Goal: Communication & Community: Answer question/provide support

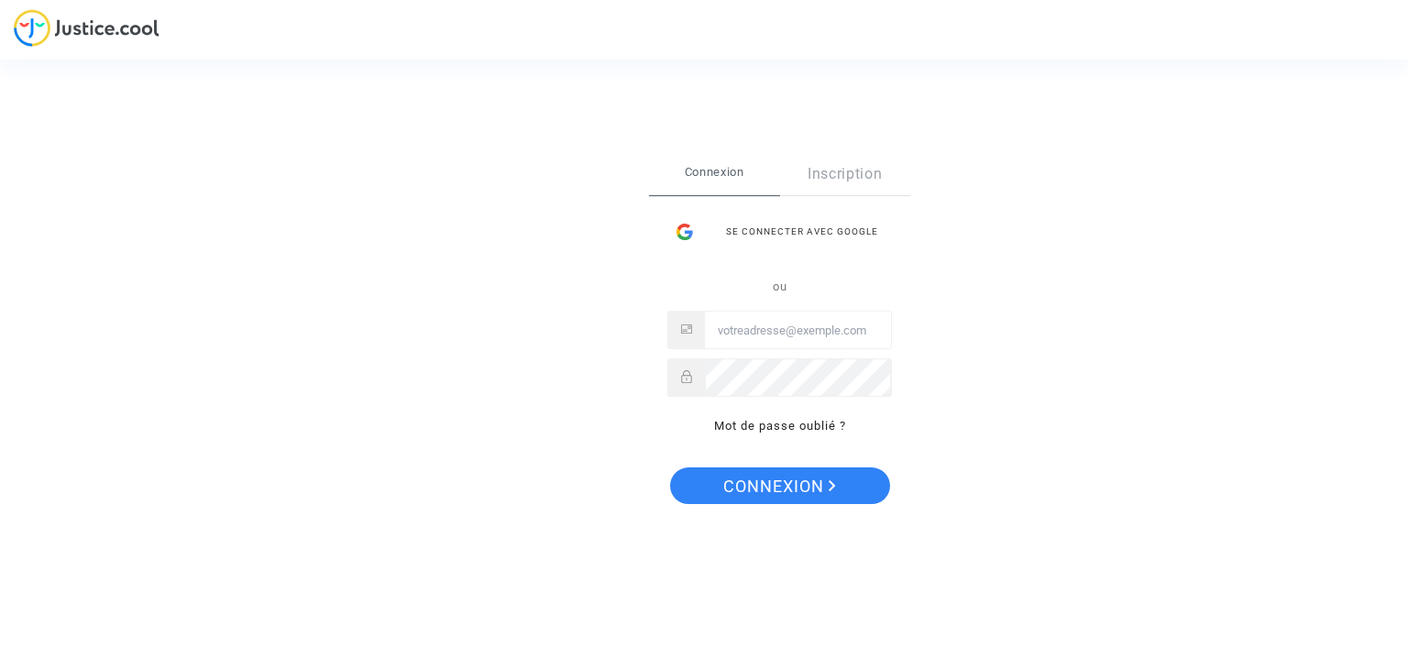
click at [804, 232] on div "Se connecter avec Google" at bounding box center [779, 232] width 225 height 37
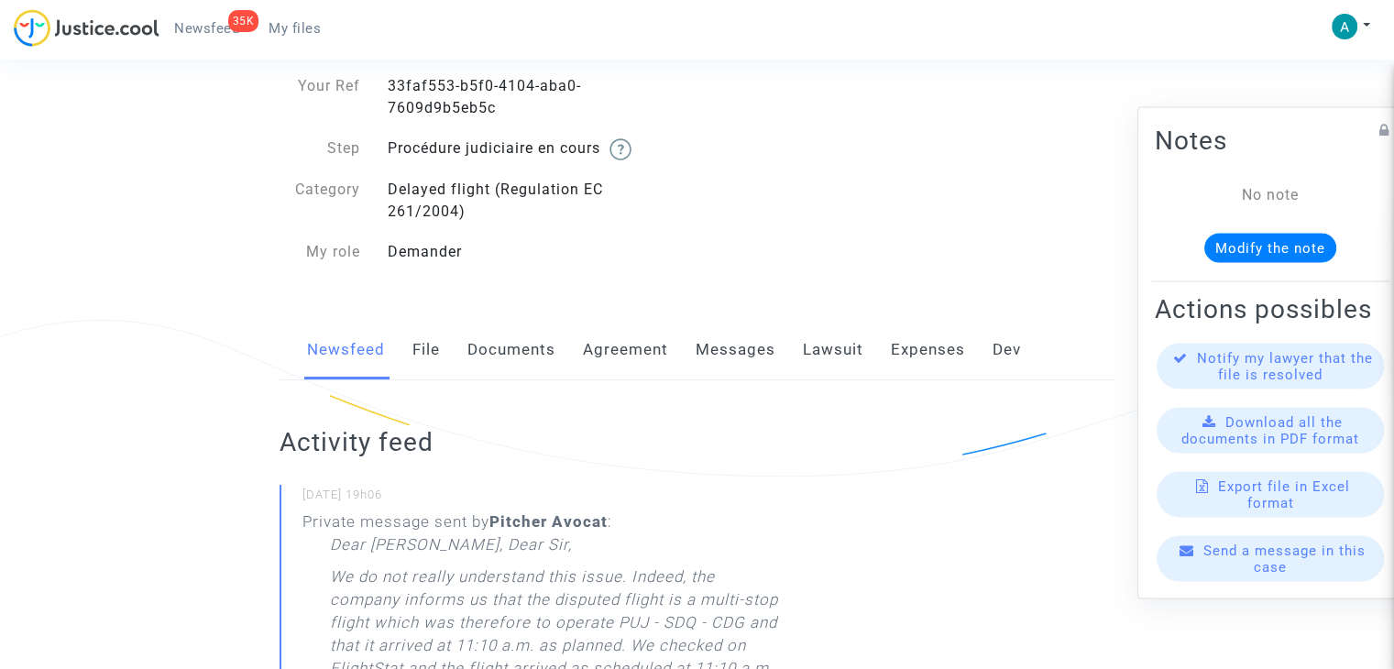
scroll to position [92, 0]
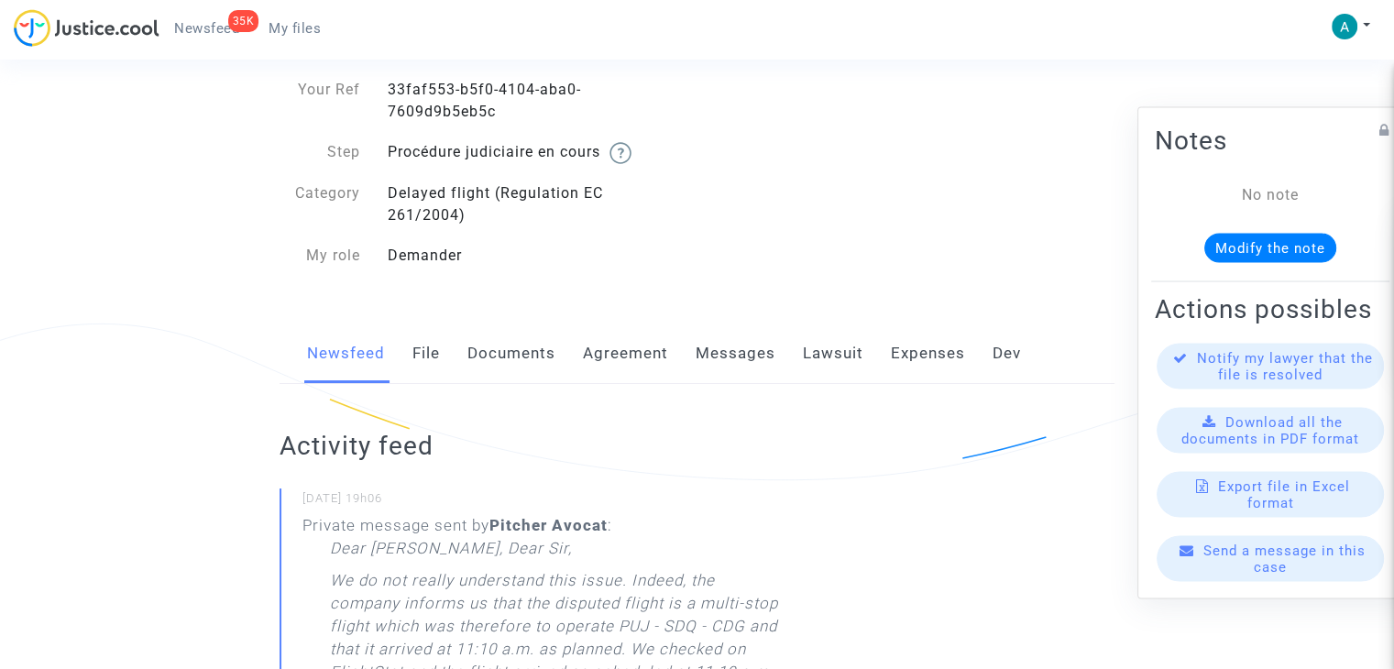
click at [1269, 564] on span "Send a message in this case" at bounding box center [1285, 559] width 162 height 33
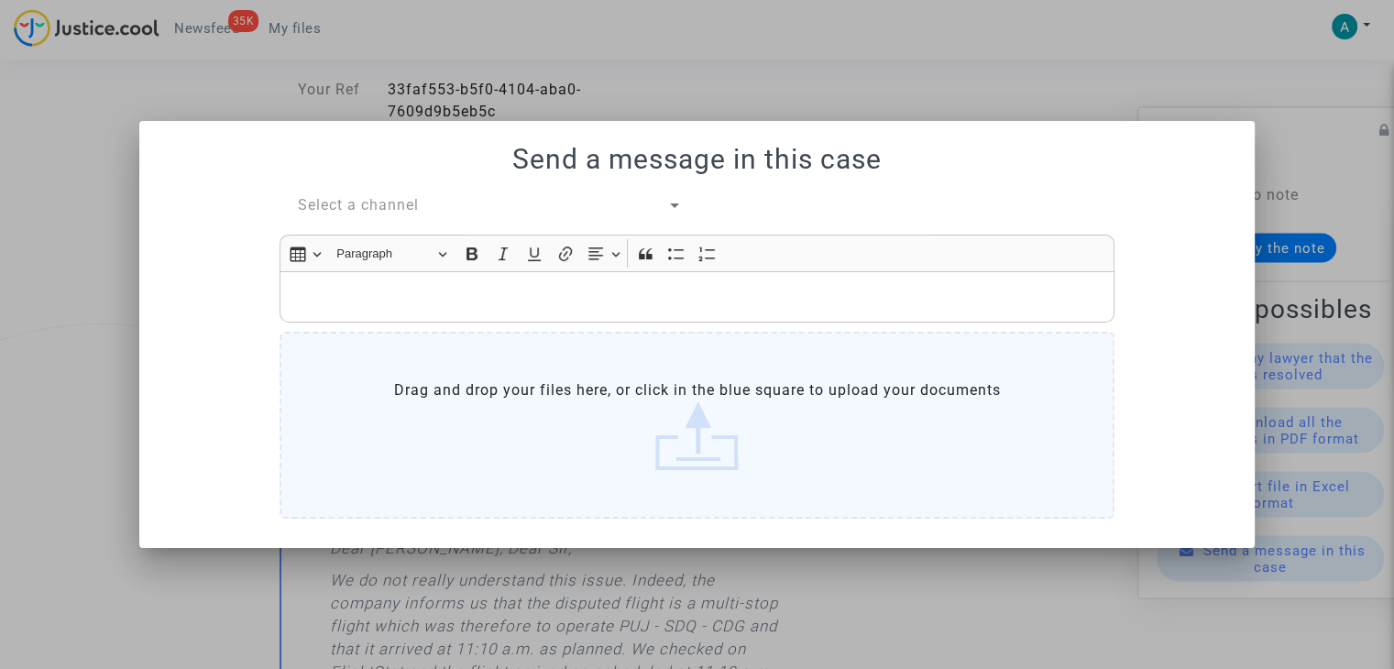
click at [368, 193] on div "Send a message in this case Select a channel Rich Text Editor Insert table Inse…" at bounding box center [697, 334] width 1072 height 382
click at [380, 204] on span "Select a channel" at bounding box center [358, 204] width 121 height 17
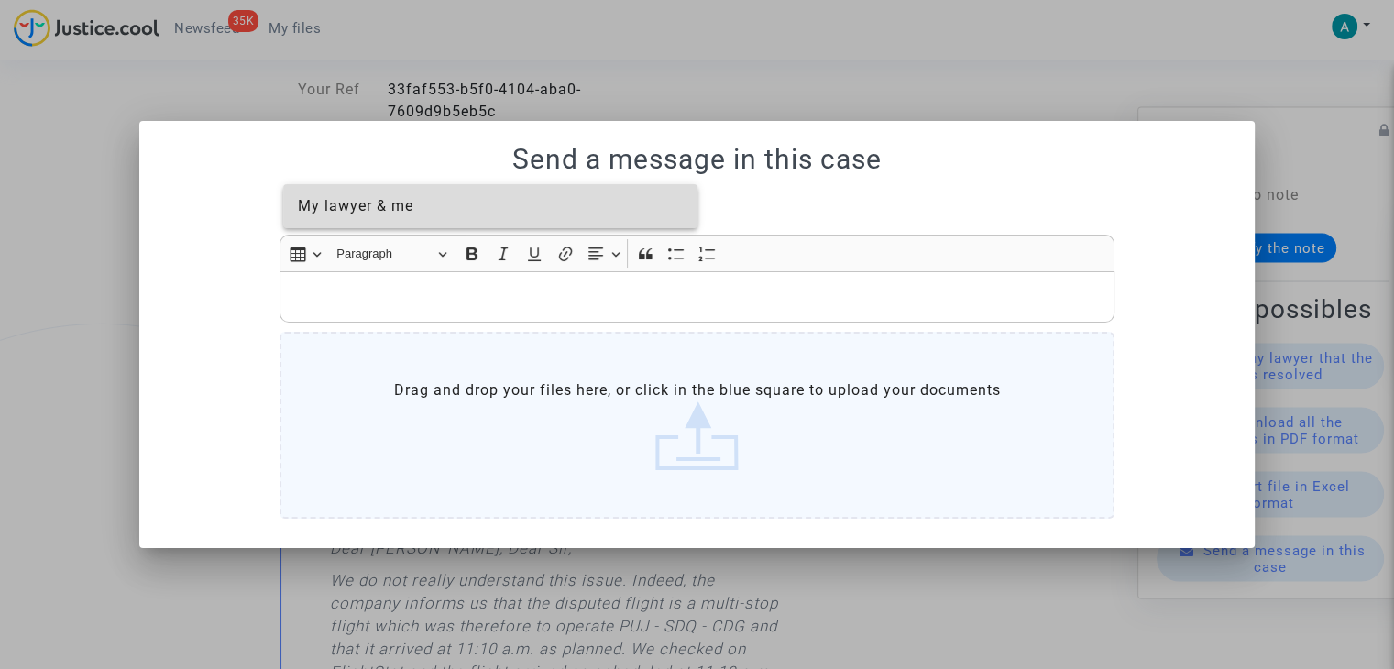
click at [387, 205] on span "My lawyer & me" at bounding box center [356, 205] width 116 height 17
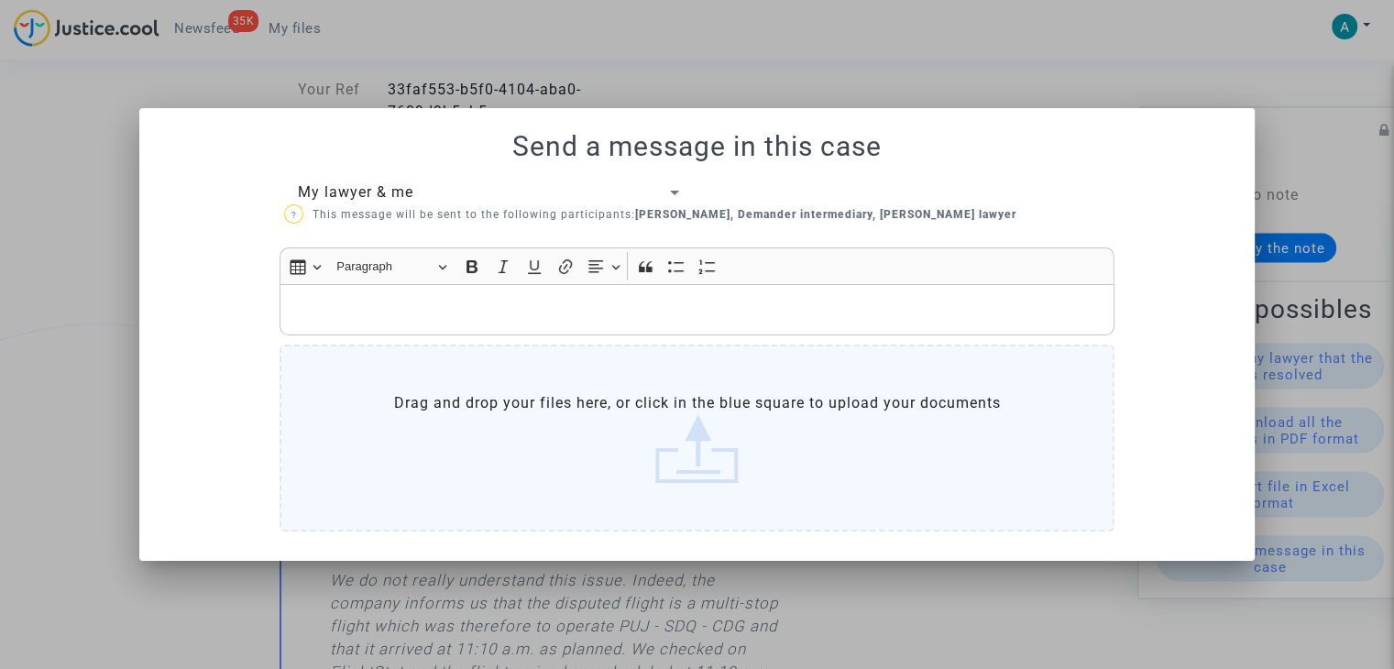
click at [358, 310] on p "Rich Text Editor, main" at bounding box center [698, 309] width 816 height 23
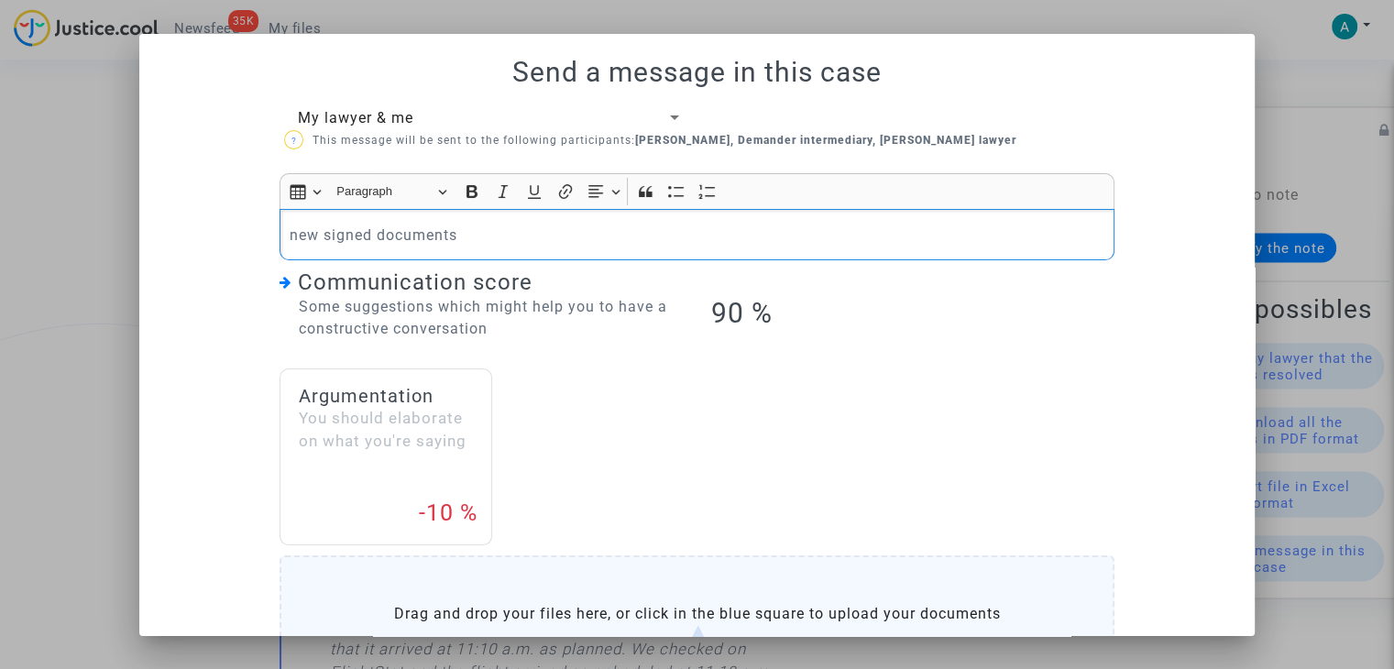
scroll to position [183, 0]
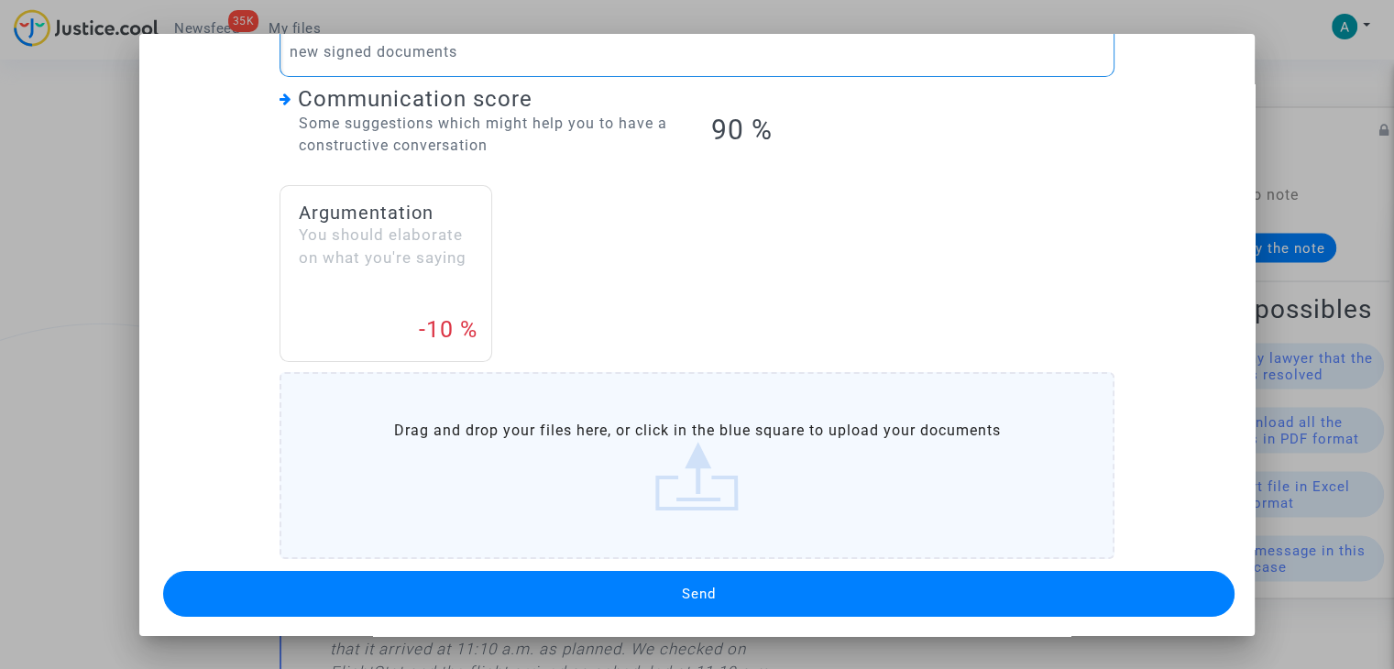
click at [700, 452] on label "Drag and drop your files here, or click in the blue square to upload your docum…" at bounding box center [697, 465] width 835 height 187
click at [0, 0] on input "Drag and drop your files here, or click in the blue square to upload your docum…" at bounding box center [0, 0] width 0 height 0
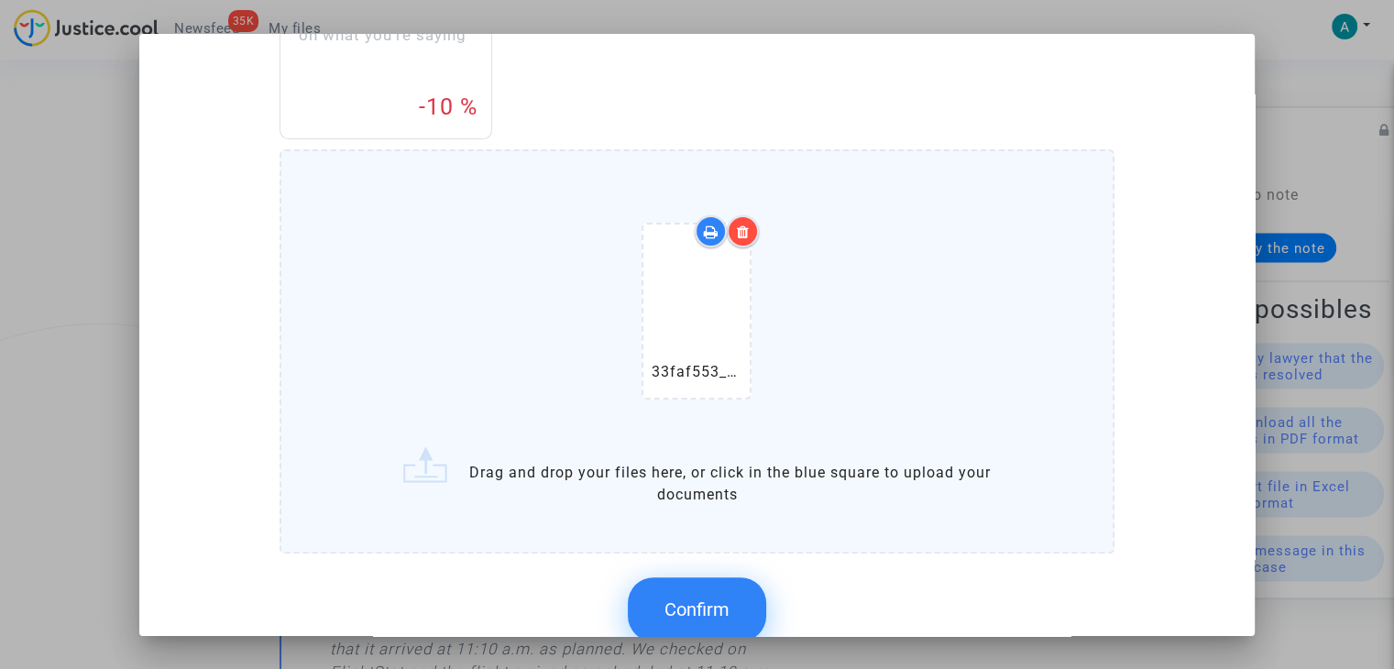
scroll to position [503, 0]
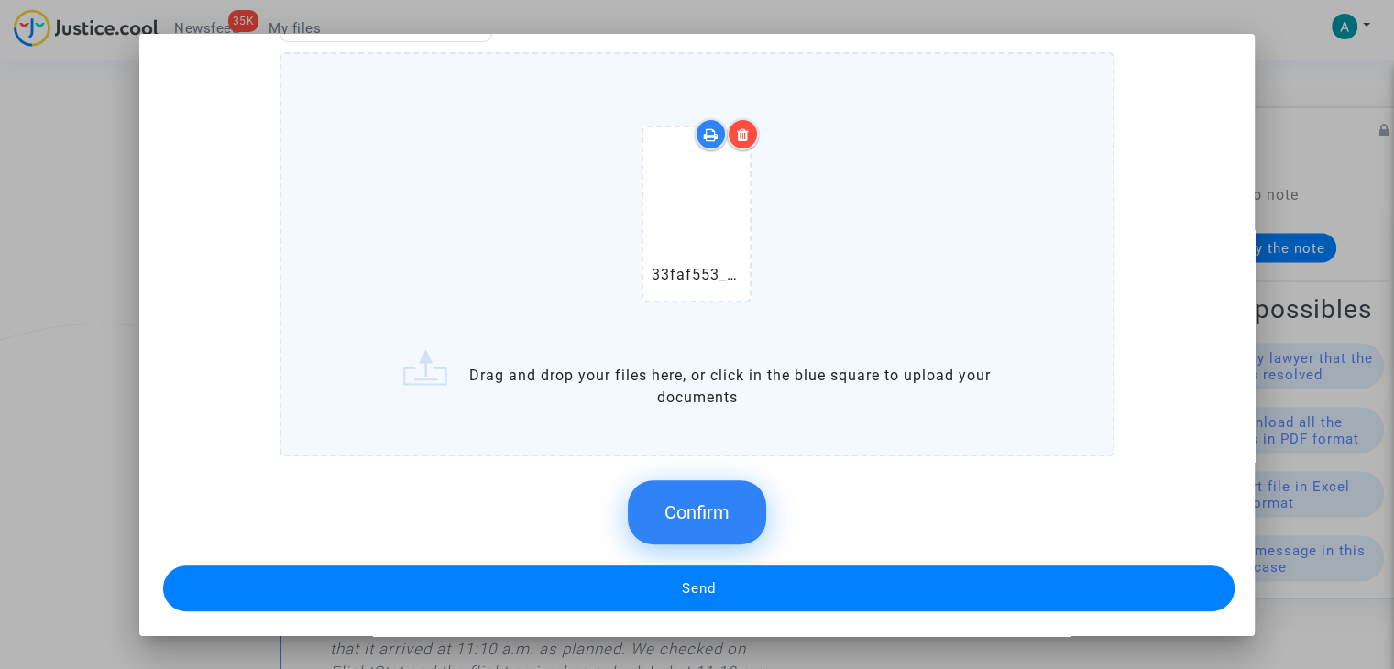
click at [698, 485] on button "Confirm" at bounding box center [697, 512] width 138 height 64
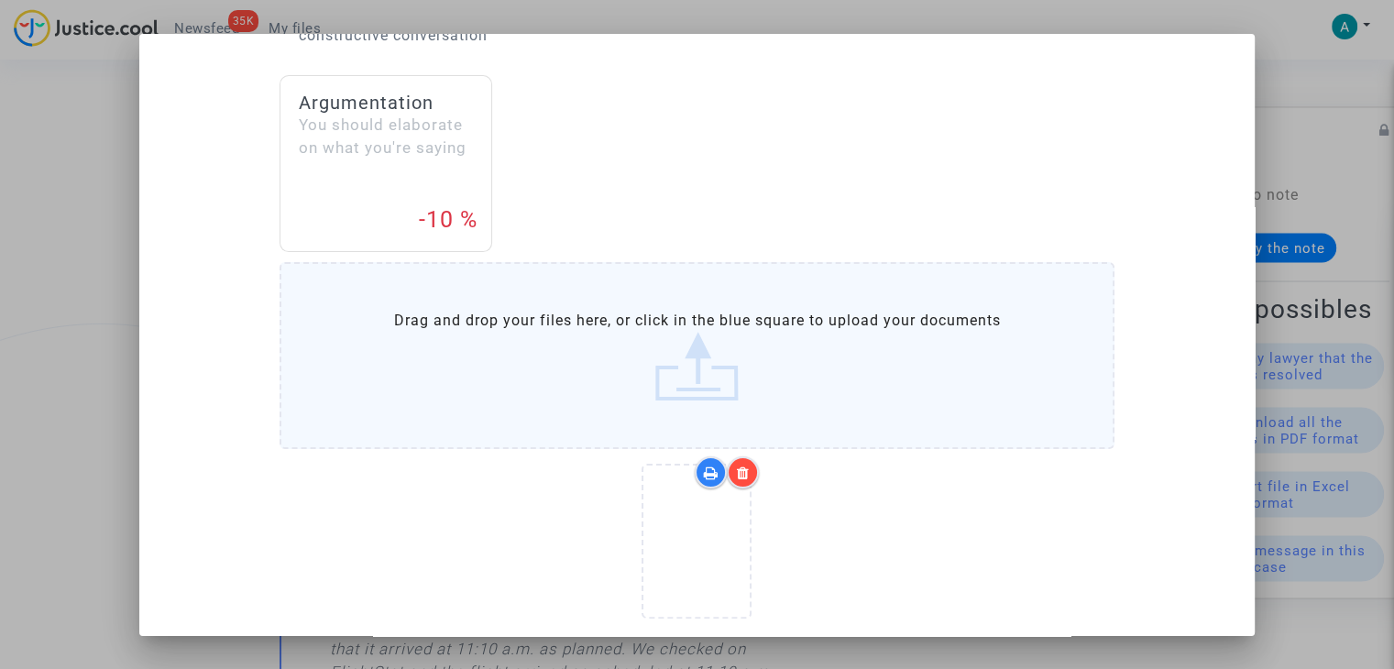
scroll to position [371, 0]
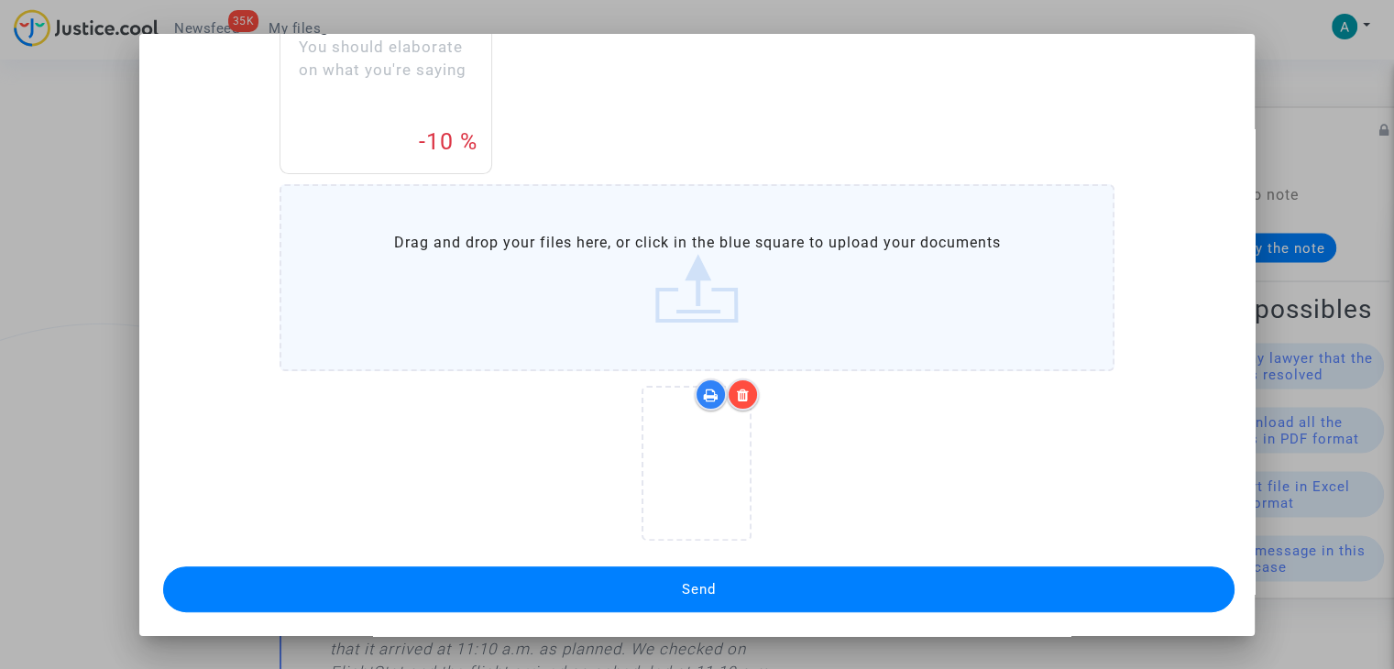
click at [756, 588] on button "Send" at bounding box center [699, 590] width 1072 height 46
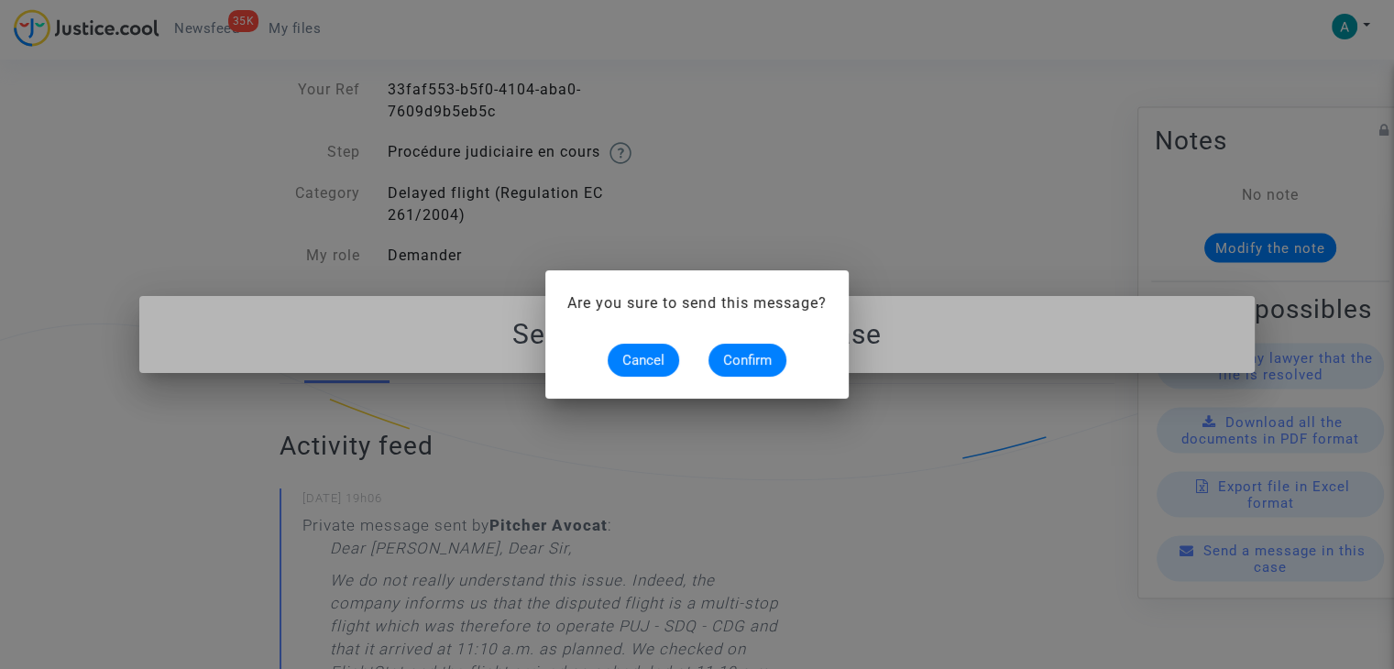
scroll to position [0, 0]
click at [749, 358] on span "Confirm" at bounding box center [747, 360] width 49 height 17
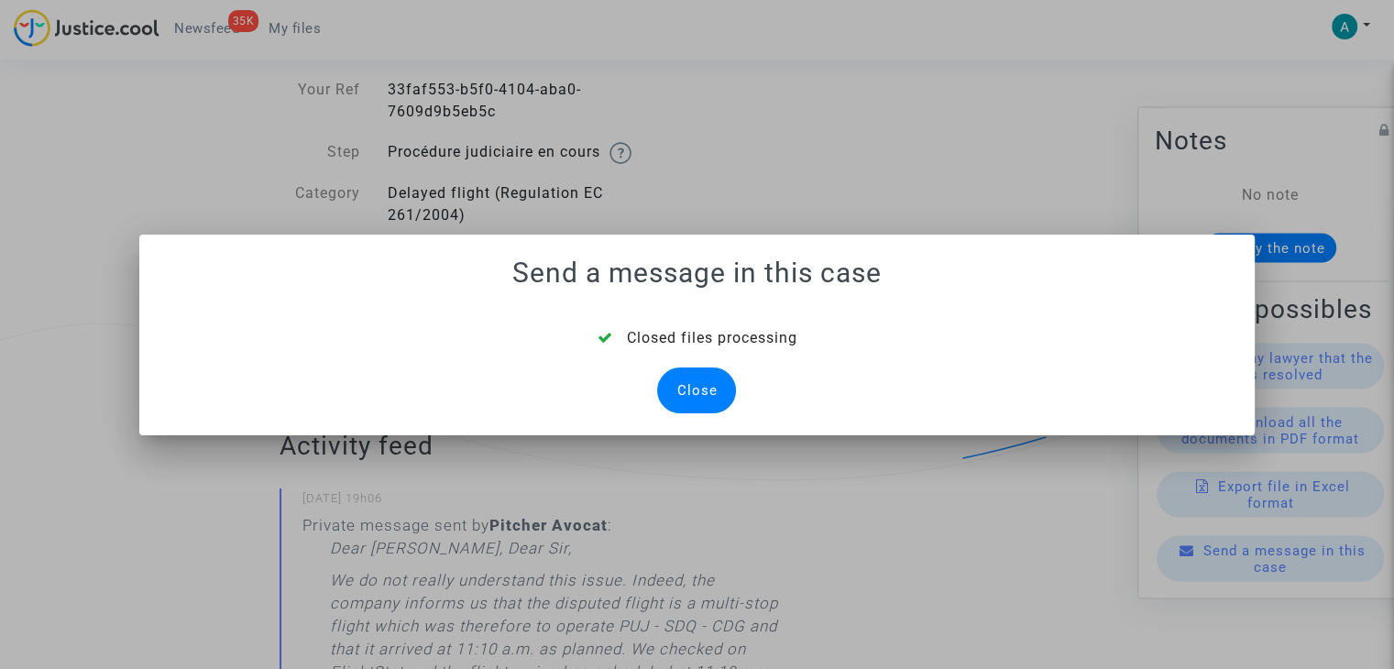
click at [681, 391] on div "Close" at bounding box center [696, 391] width 79 height 46
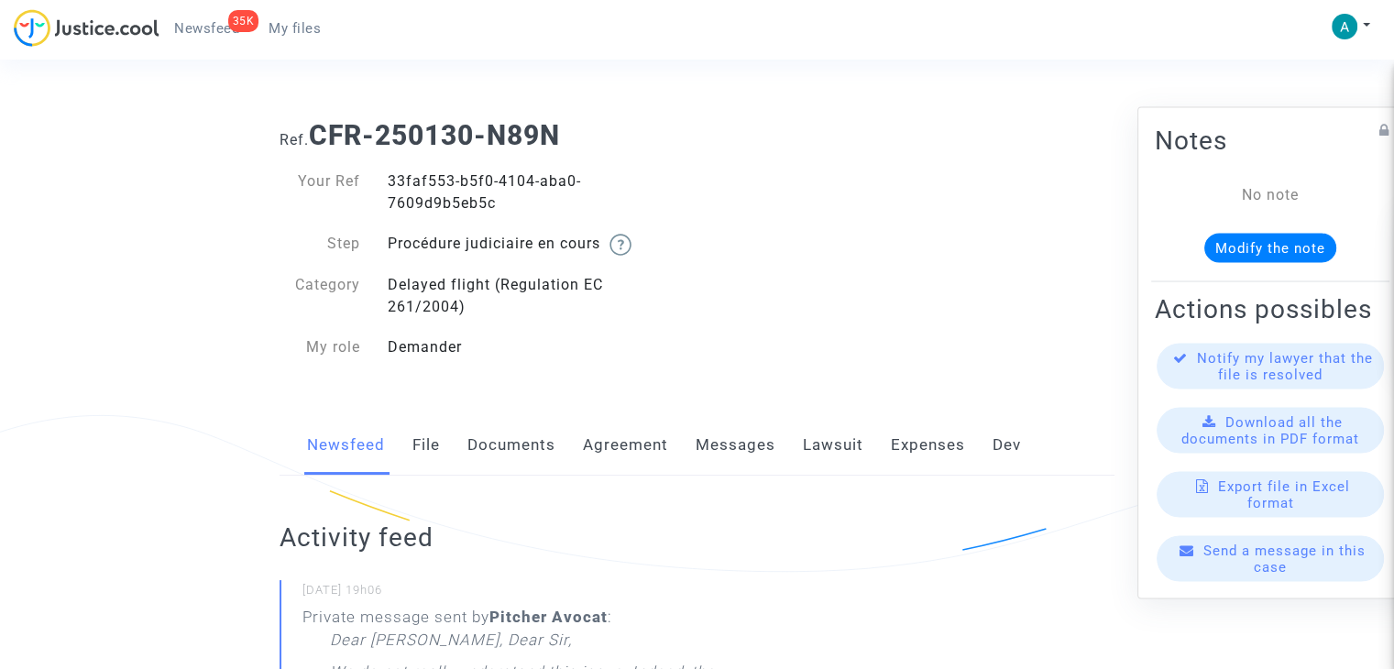
scroll to position [92, 0]
